Goal: Information Seeking & Learning: Understand process/instructions

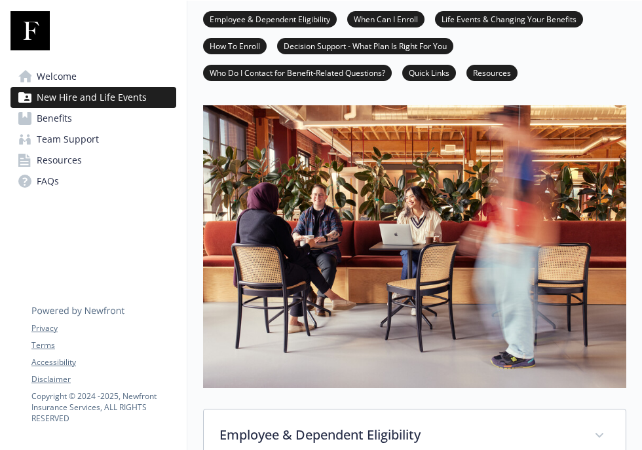
scroll to position [58, 0]
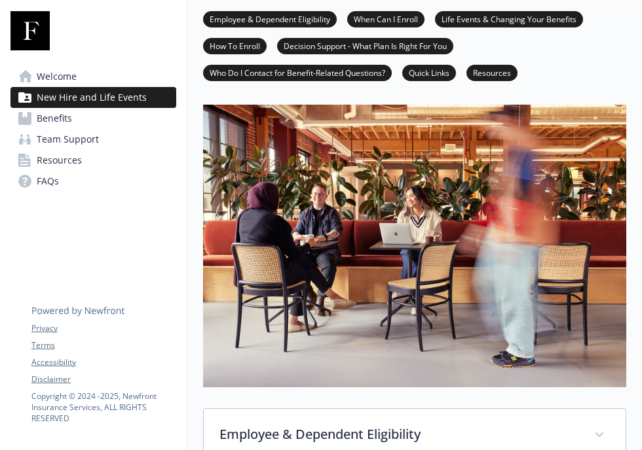
click at [63, 118] on span "Benefits" at bounding box center [54, 118] width 35 height 21
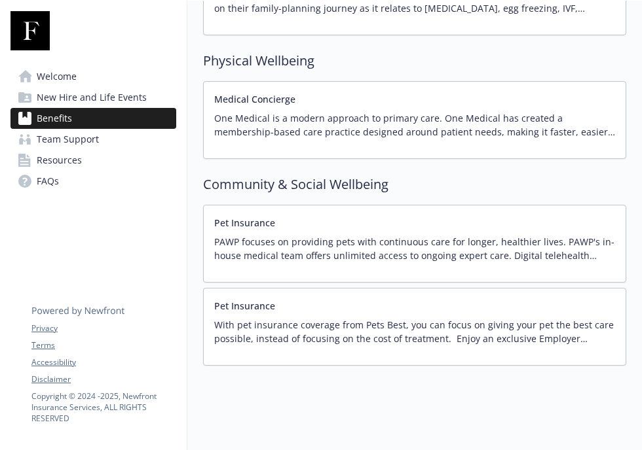
scroll to position [2478, 0]
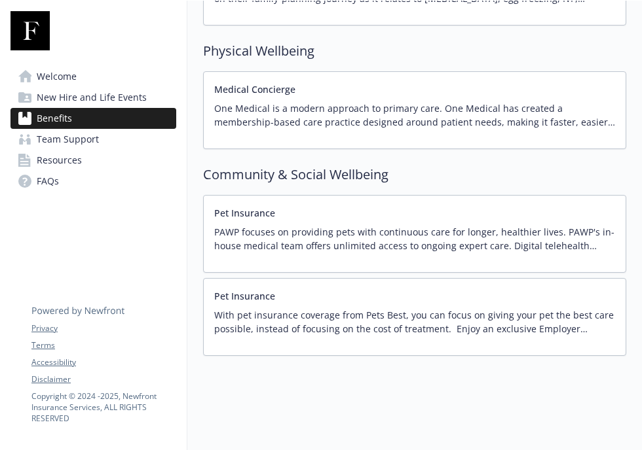
click at [375, 308] on p "With pet insurance coverage from Pets Best, you can focus on giving your pet th…" at bounding box center [414, 321] width 401 height 27
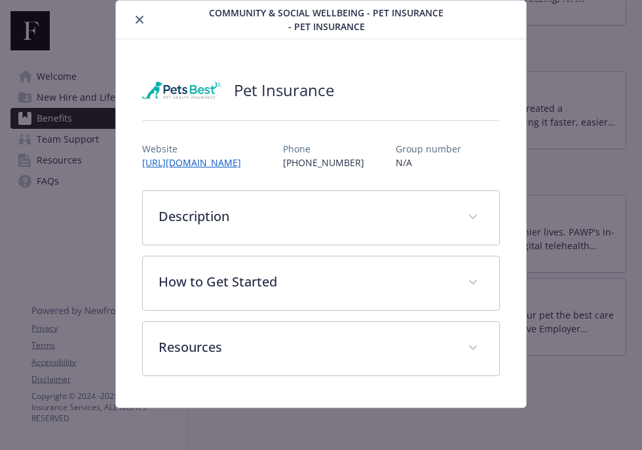
scroll to position [100, 0]
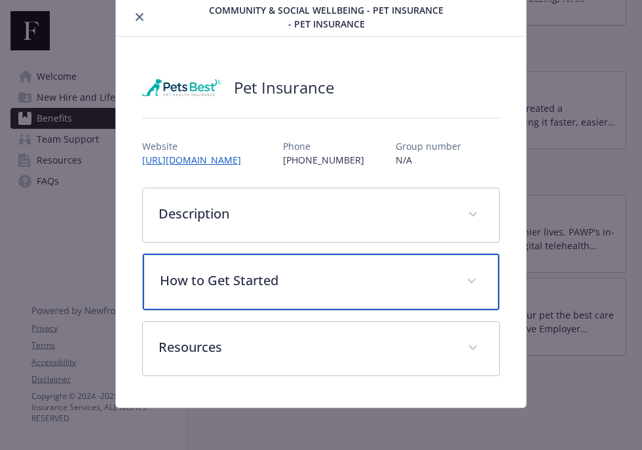
click at [268, 291] on p "How to Get Started" at bounding box center [305, 281] width 290 height 20
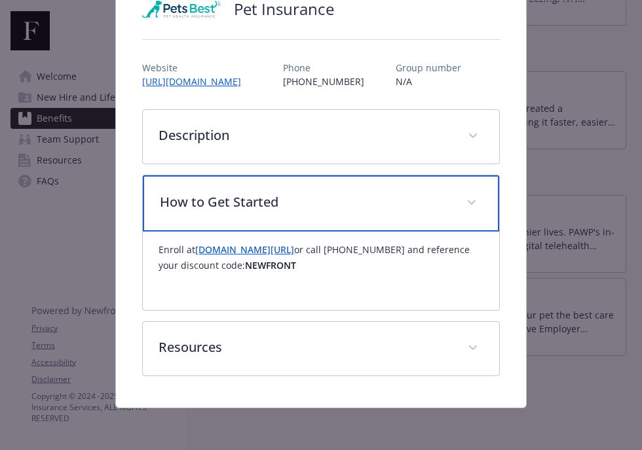
scroll to position [180, 0]
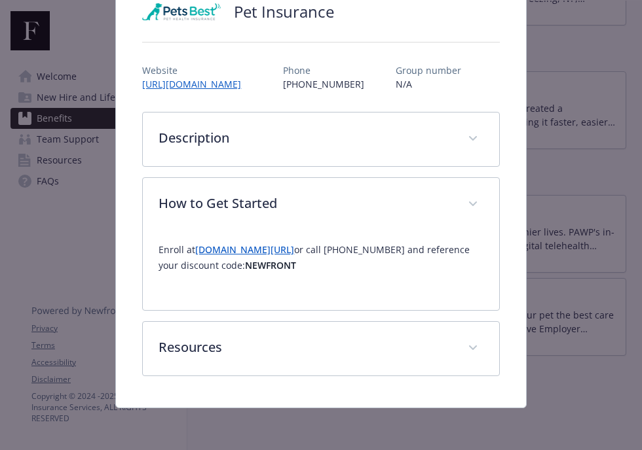
click at [275, 267] on strong "NEWFRONT" at bounding box center [270, 265] width 51 height 12
click at [274, 266] on strong "NEWFRONT" at bounding box center [270, 265] width 51 height 12
copy strong "NEWFRONT"
click at [278, 251] on link "[DOMAIN_NAME][URL]" at bounding box center [244, 250] width 99 height 12
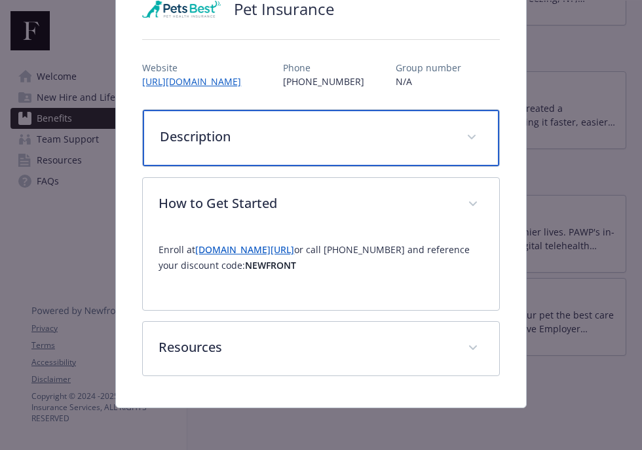
click at [252, 153] on div "Description" at bounding box center [320, 138] width 355 height 56
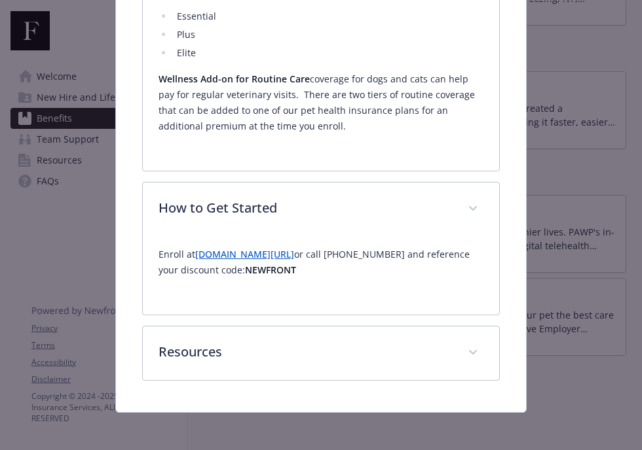
scroll to position [479, 0]
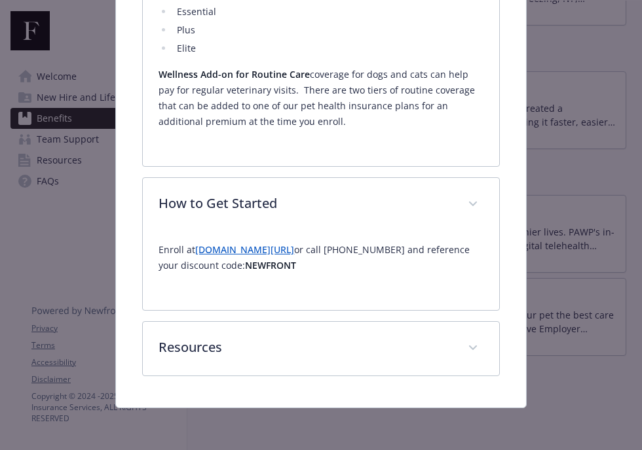
drag, startPoint x: 51, startPoint y: 183, endPoint x: 60, endPoint y: 183, distance: 8.5
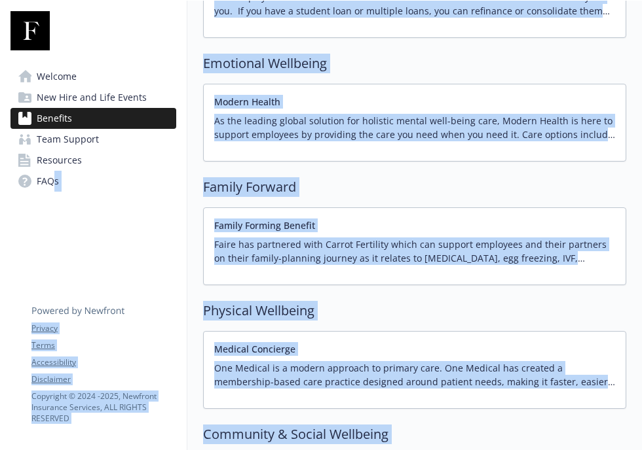
scroll to position [2347, 0]
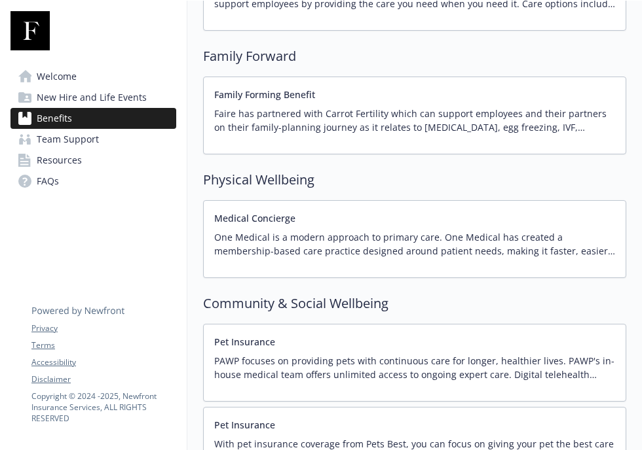
click at [80, 115] on link "Benefits" at bounding box center [93, 118] width 166 height 21
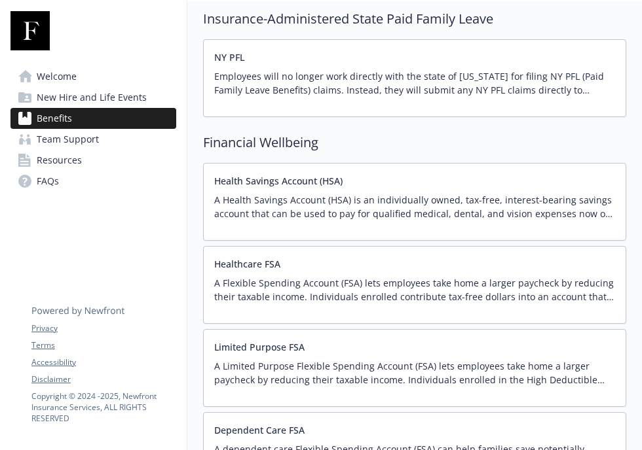
scroll to position [1693, 0]
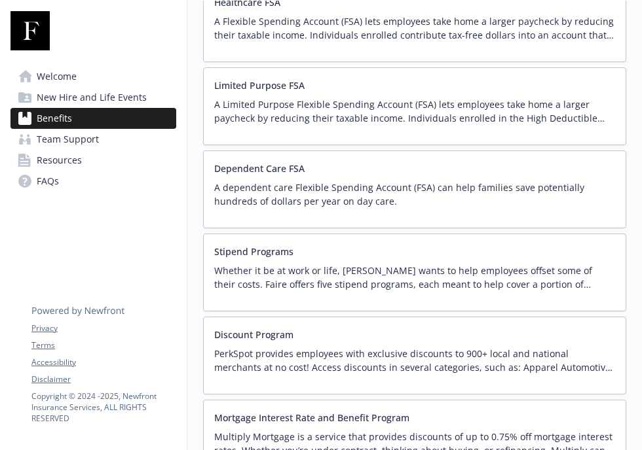
click at [463, 255] on div "Stipend Programs Whether it be at work or life, [PERSON_NAME] wants to help emp…" at bounding box center [414, 273] width 401 height 56
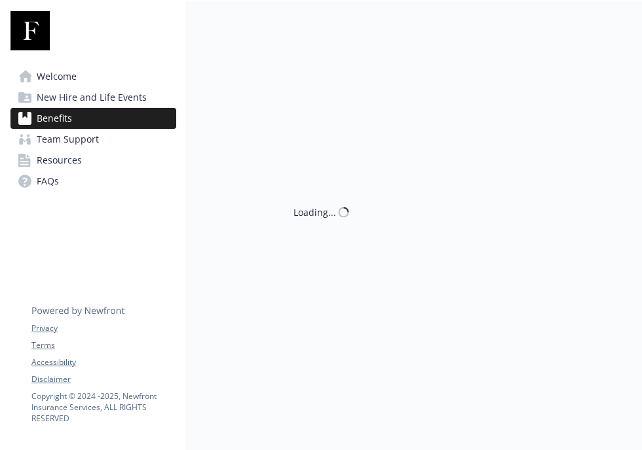
scroll to position [1693, 0]
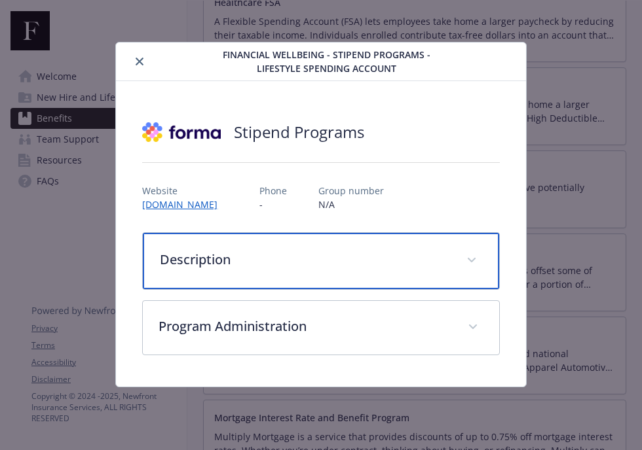
click at [309, 272] on div "Description" at bounding box center [320, 261] width 355 height 56
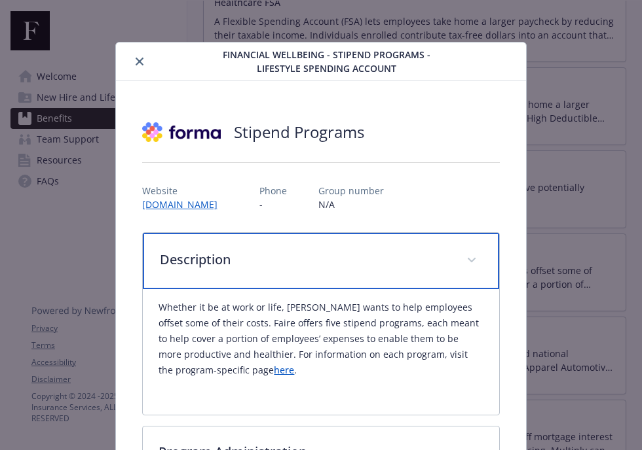
scroll to position [103, 0]
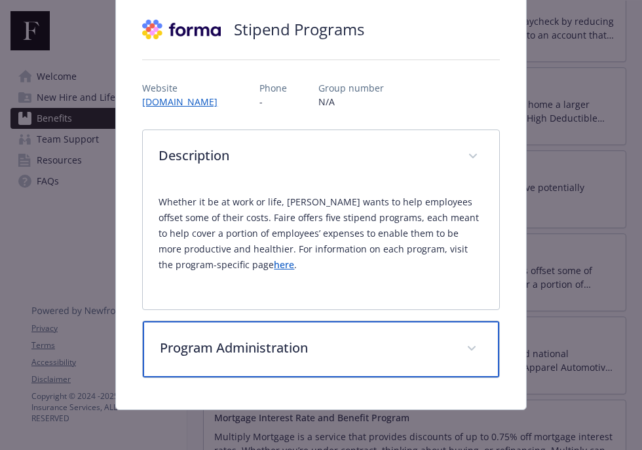
drag, startPoint x: 342, startPoint y: 335, endPoint x: 351, endPoint y: 335, distance: 8.5
click at [342, 336] on div "Program Administration" at bounding box center [320, 349] width 355 height 56
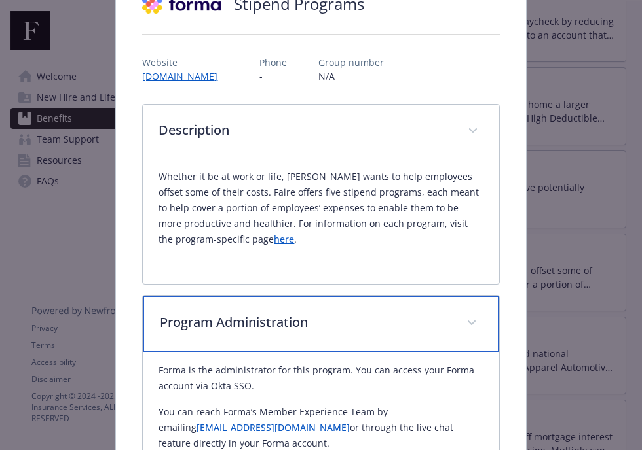
scroll to position [108, 0]
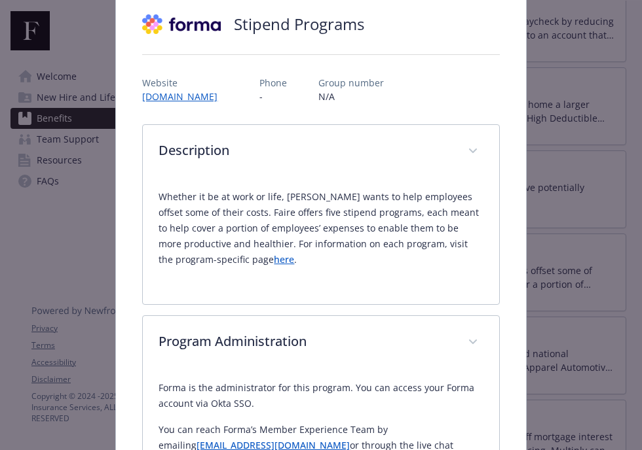
click at [274, 259] on link "here" at bounding box center [284, 259] width 20 height 12
